Goal: Communication & Community: Answer question/provide support

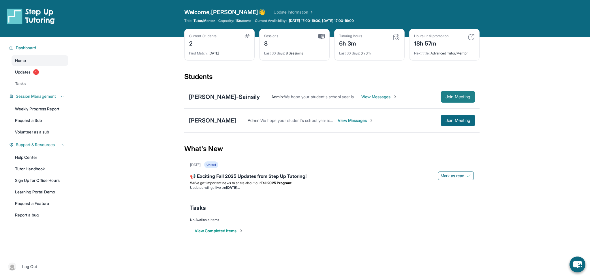
click at [458, 97] on span "Join Meeting" at bounding box center [457, 96] width 25 height 3
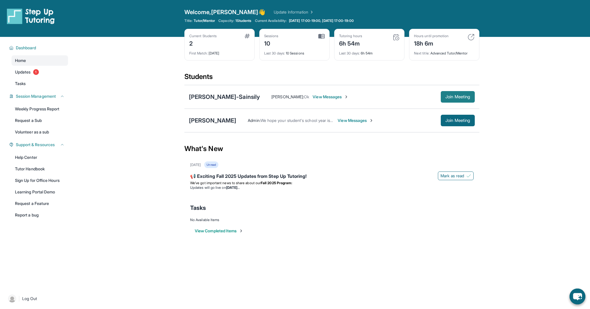
click at [449, 93] on button "Join Meeting" at bounding box center [458, 97] width 34 height 12
click at [459, 99] on span "Join Meeting" at bounding box center [458, 96] width 25 height 3
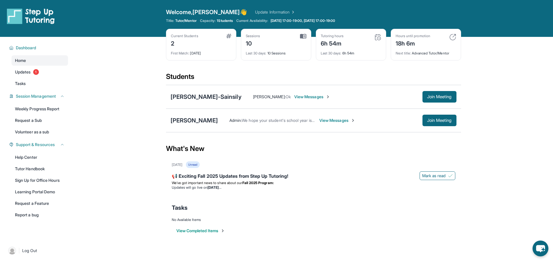
drag, startPoint x: 378, startPoint y: 82, endPoint x: 381, endPoint y: 70, distance: 12.4
click at [378, 82] on div "Students" at bounding box center [313, 78] width 295 height 13
click at [345, 84] on div "Students" at bounding box center [313, 78] width 295 height 13
click at [306, 36] on img at bounding box center [303, 36] width 6 height 5
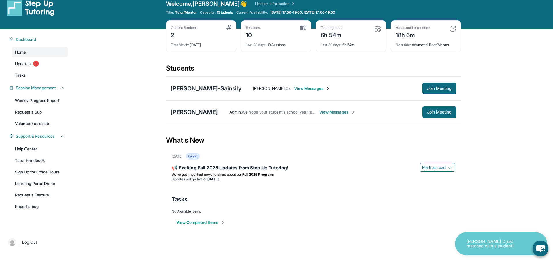
scroll to position [8, 0]
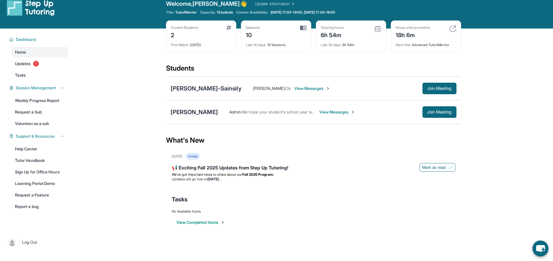
click at [325, 91] on span "View Messages" at bounding box center [312, 89] width 36 height 6
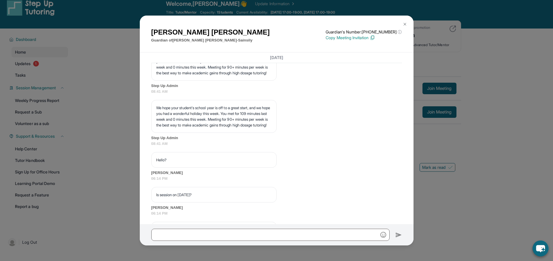
scroll to position [2256, 0]
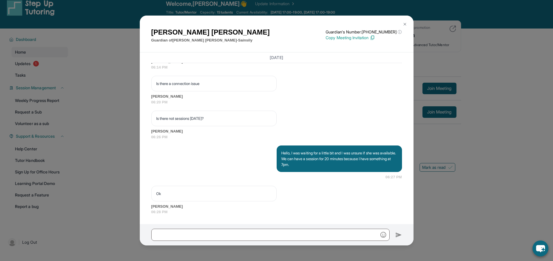
click at [401, 27] on button at bounding box center [405, 24] width 12 height 12
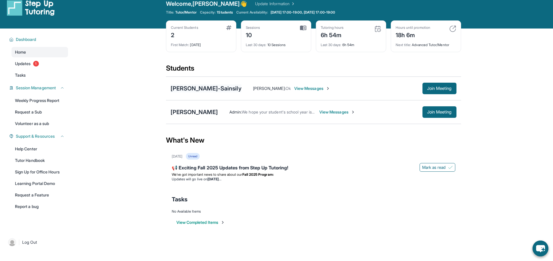
click at [202, 88] on div "[PERSON_NAME]-Sainsily" at bounding box center [206, 88] width 71 height 8
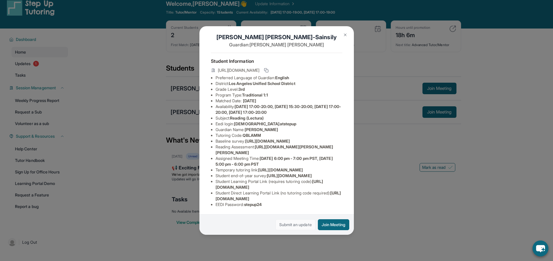
scroll to position [62, 0]
drag, startPoint x: 297, startPoint y: 224, endPoint x: 296, endPoint y: 221, distance: 3.0
click at [297, 222] on link "Submit an update" at bounding box center [296, 224] width 40 height 11
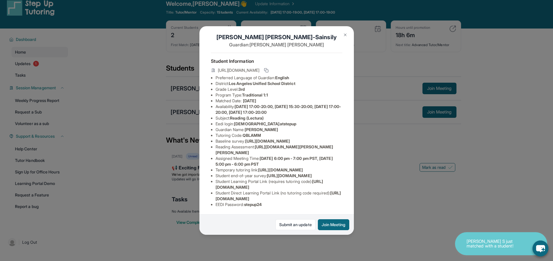
click at [346, 33] on img at bounding box center [345, 35] width 5 height 5
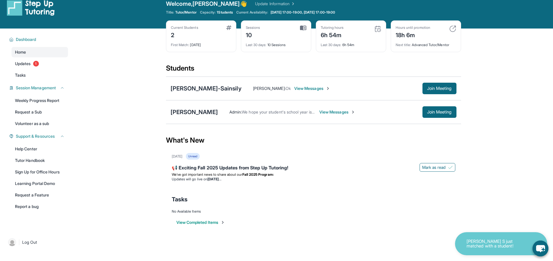
click at [334, 113] on span "View Messages" at bounding box center [337, 112] width 36 height 6
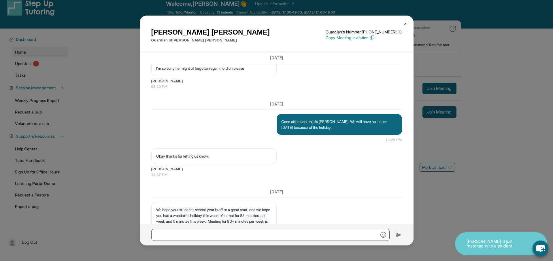
scroll to position [1389, 0]
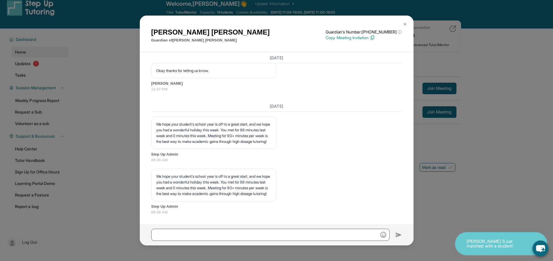
click at [407, 23] on img at bounding box center [405, 24] width 5 height 5
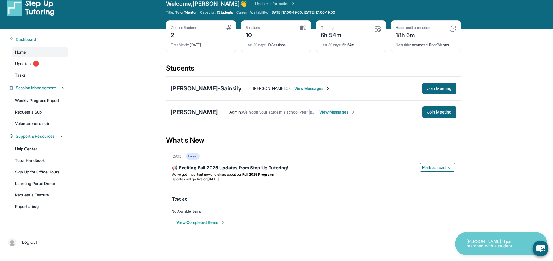
click at [306, 110] on span "We hope your student's school year is off to a great start, and we hope you had…" at bounding box center [494, 112] width 504 height 5
click at [319, 114] on span "View Messages" at bounding box center [337, 112] width 36 height 6
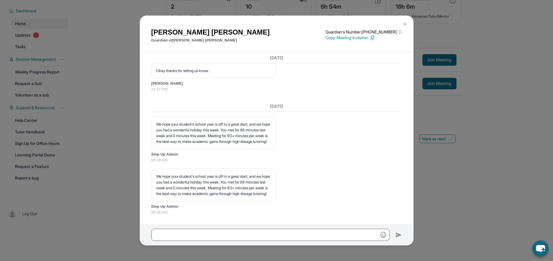
scroll to position [37, 0]
click at [404, 23] on img at bounding box center [405, 24] width 5 height 5
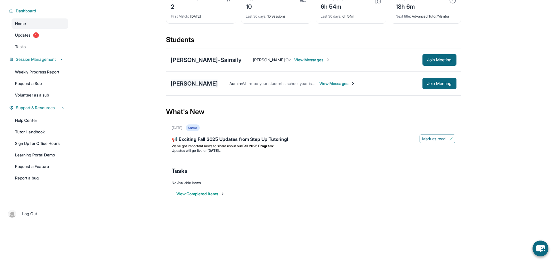
click at [198, 86] on div "[PERSON_NAME]" at bounding box center [194, 84] width 47 height 8
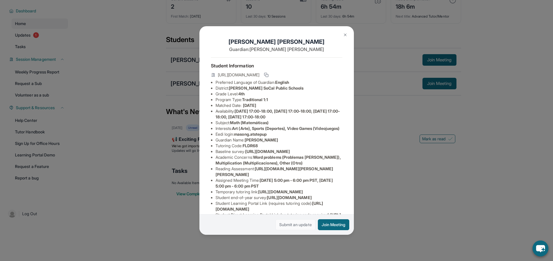
click at [292, 226] on link "Submit an update" at bounding box center [296, 224] width 40 height 11
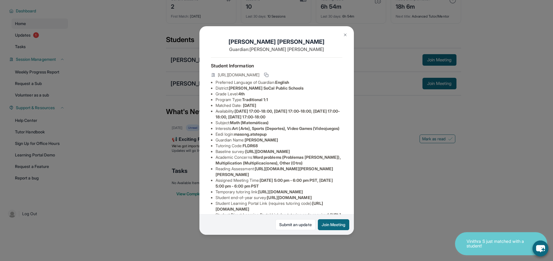
click at [246, 0] on div "[PERSON_NAME] Guardian: [PERSON_NAME] Student Information [URL][DOMAIN_NAME] Pr…" at bounding box center [276, 130] width 553 height 261
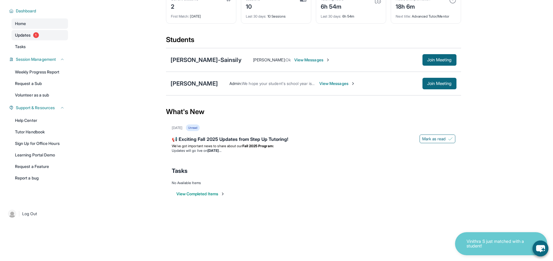
click at [42, 39] on link "Updates 1" at bounding box center [40, 35] width 57 height 10
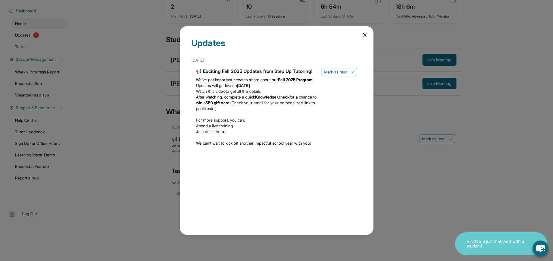
click at [360, 37] on div "Updates [DATE] 📢 Exciting Fall 2025 Updates from Step Up Tutoring! We’ve got im…" at bounding box center [277, 130] width 194 height 209
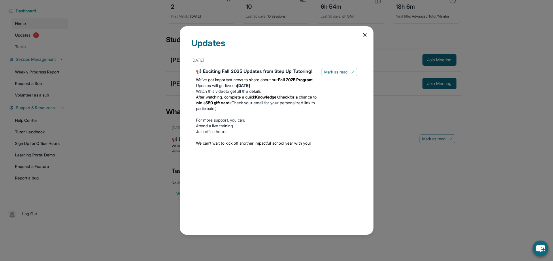
click at [362, 35] on icon at bounding box center [365, 35] width 6 height 6
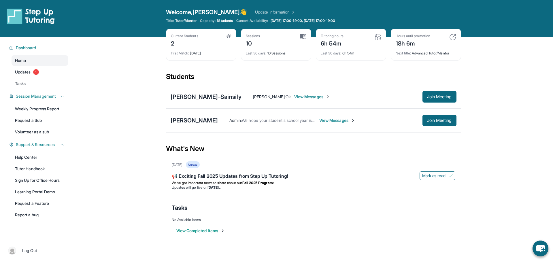
scroll to position [0, 0]
